Goal: Task Accomplishment & Management: Manage account settings

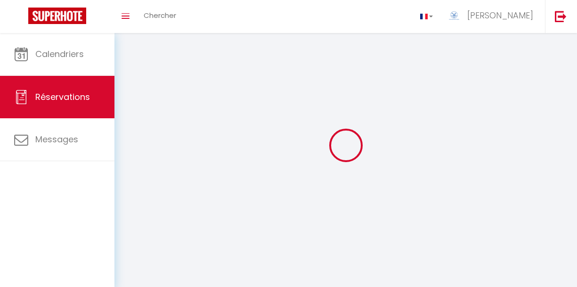
select select "not_cancelled"
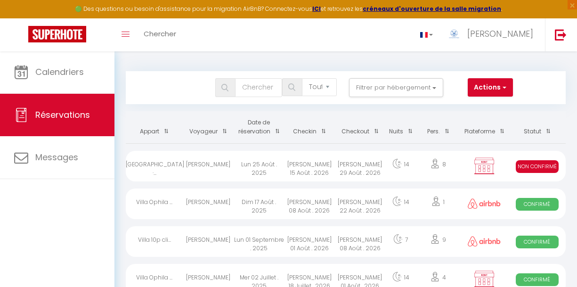
click at [276, 131] on span at bounding box center [274, 131] width 9 height 17
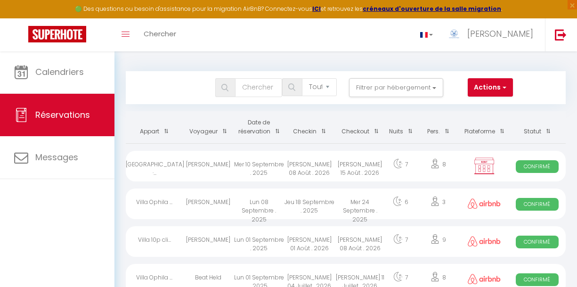
click at [371, 160] on div "[PERSON_NAME] 15 Août . 2026" at bounding box center [360, 166] width 50 height 31
select select "OK"
select select "KO"
select select "0"
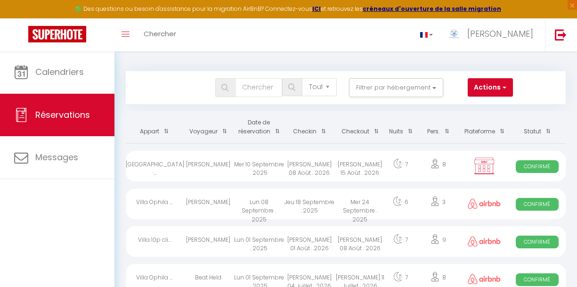
select select "1"
select select
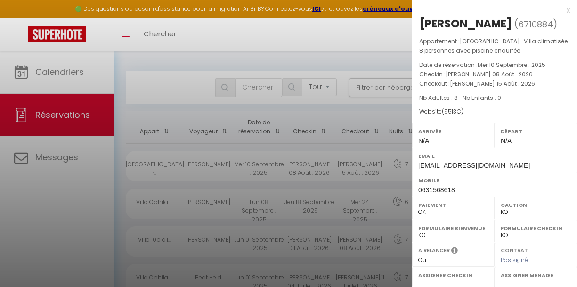
click at [566, 11] on div "x" at bounding box center [491, 10] width 158 height 11
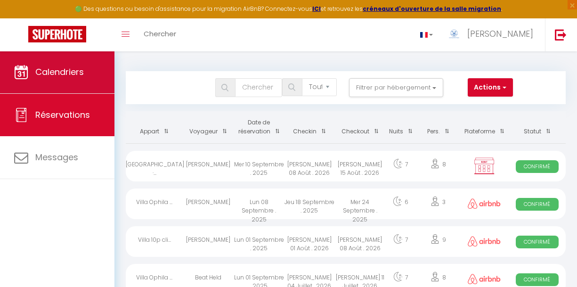
click at [93, 74] on link "Calendriers" at bounding box center [57, 72] width 114 height 42
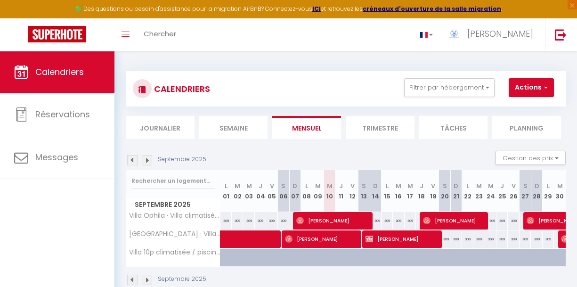
click at [441, 217] on span "[PERSON_NAME]" at bounding box center [453, 221] width 60 height 18
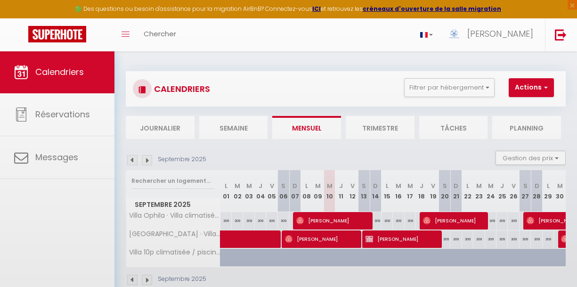
select select "OK"
select select "0"
select select "1"
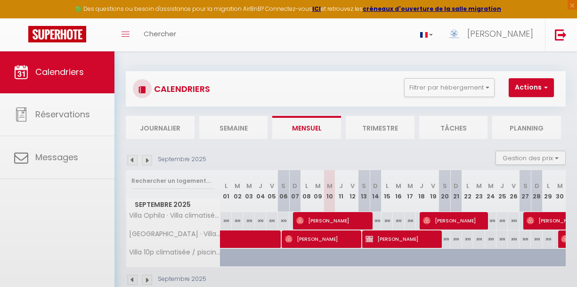
select select
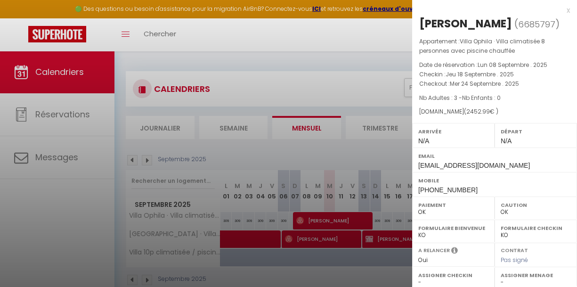
click at [569, 9] on div "x" at bounding box center [491, 10] width 158 height 11
